Goal: Information Seeking & Learning: Learn about a topic

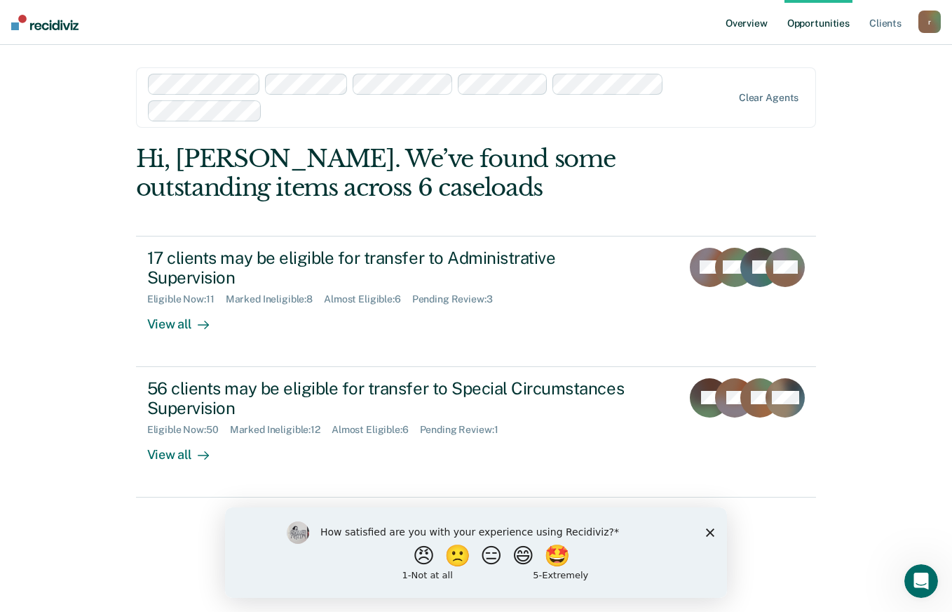
click at [747, 20] on link "Overview" at bounding box center [747, 22] width 48 height 45
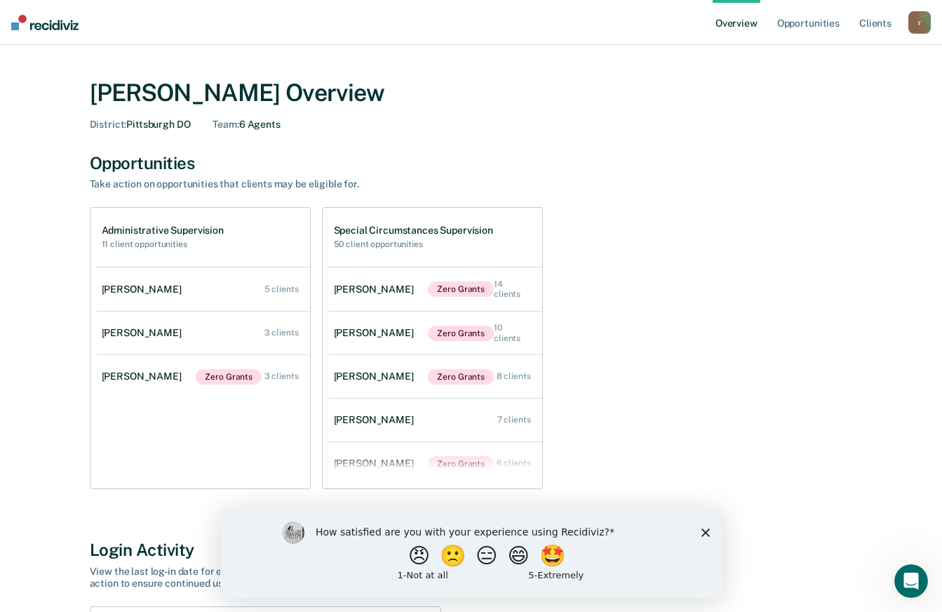
click at [705, 533] on icon "Close survey" at bounding box center [705, 531] width 8 height 8
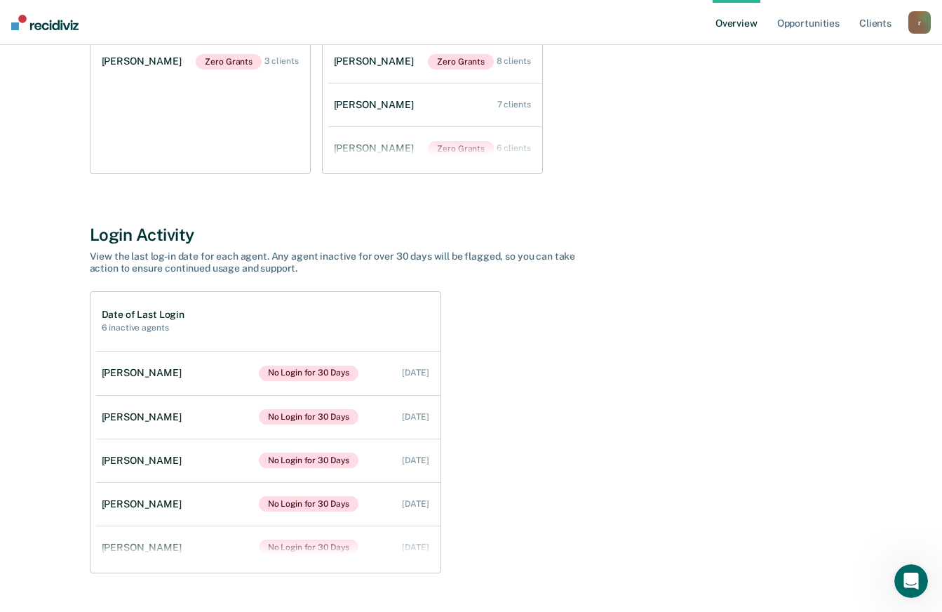
scroll to position [349, 0]
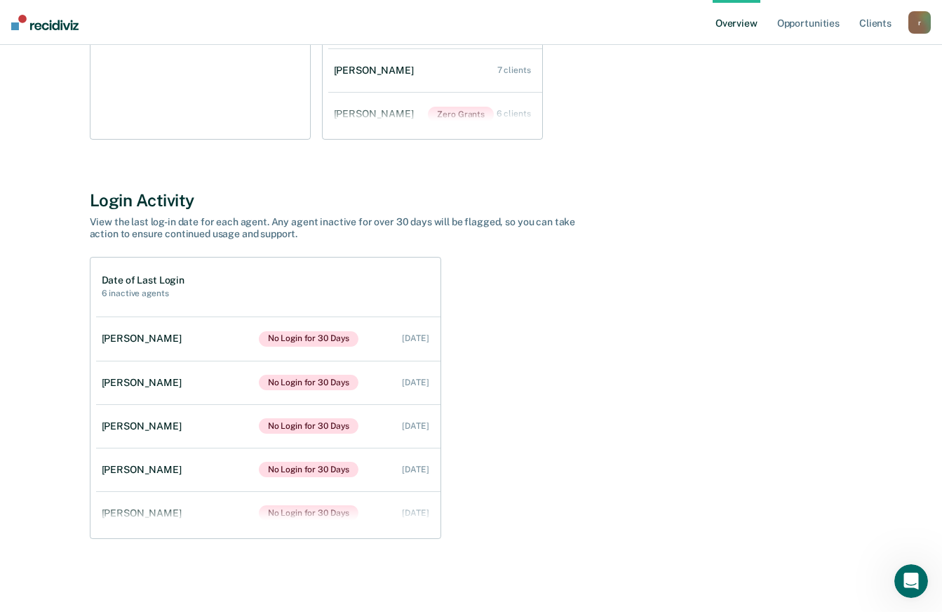
click at [920, 18] on div "r" at bounding box center [919, 22] width 22 height 22
click at [844, 56] on link "Profile" at bounding box center [863, 56] width 113 height 12
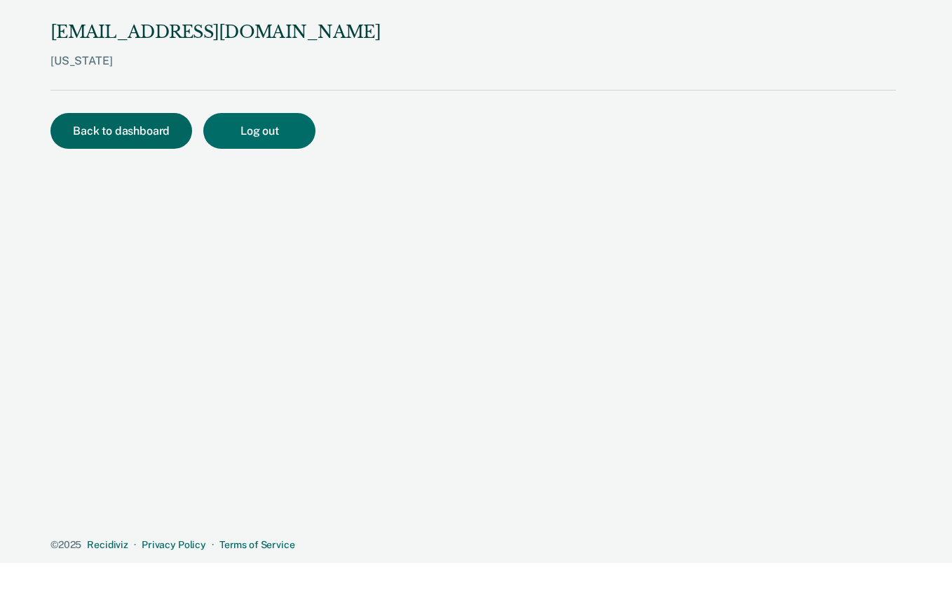
click at [140, 138] on button "Back to dashboard" at bounding box center [121, 131] width 142 height 36
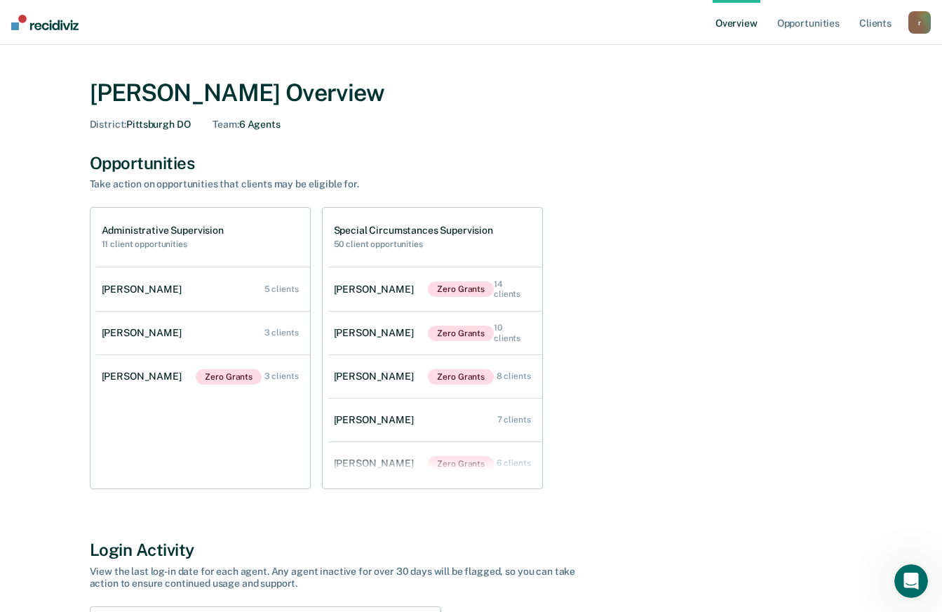
click at [916, 27] on div "r" at bounding box center [919, 22] width 22 height 22
click at [866, 73] on link "How it works" at bounding box center [863, 74] width 113 height 12
